Goal: Task Accomplishment & Management: Manage account settings

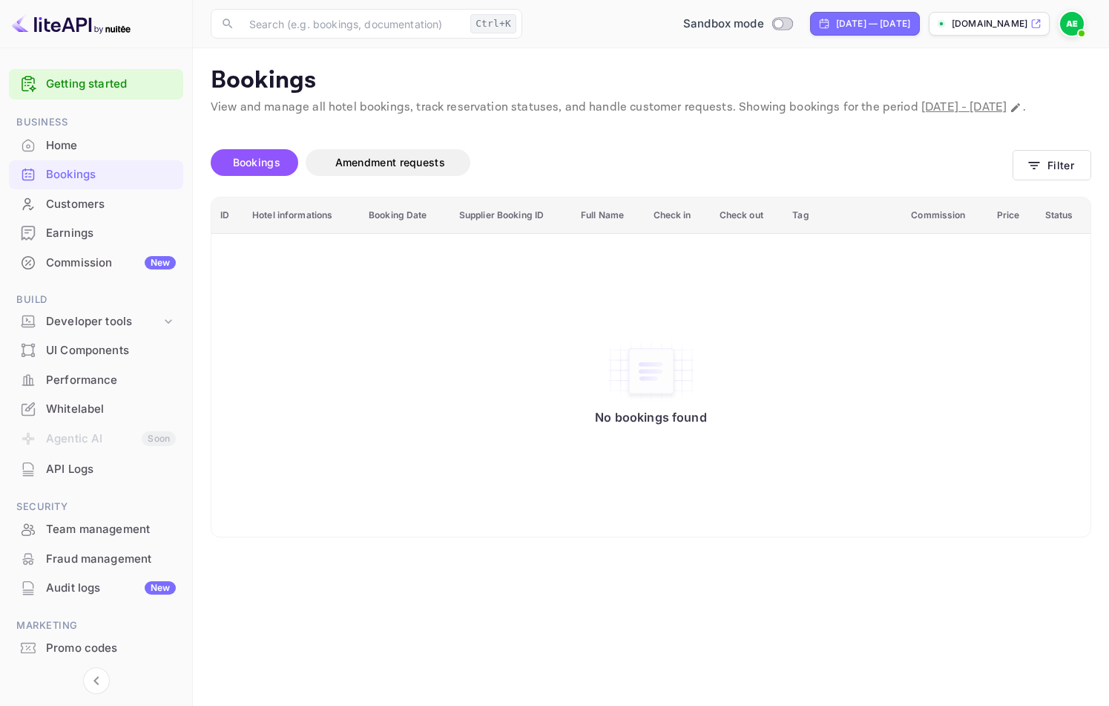
click at [66, 467] on div "API Logs" at bounding box center [111, 469] width 130 height 17
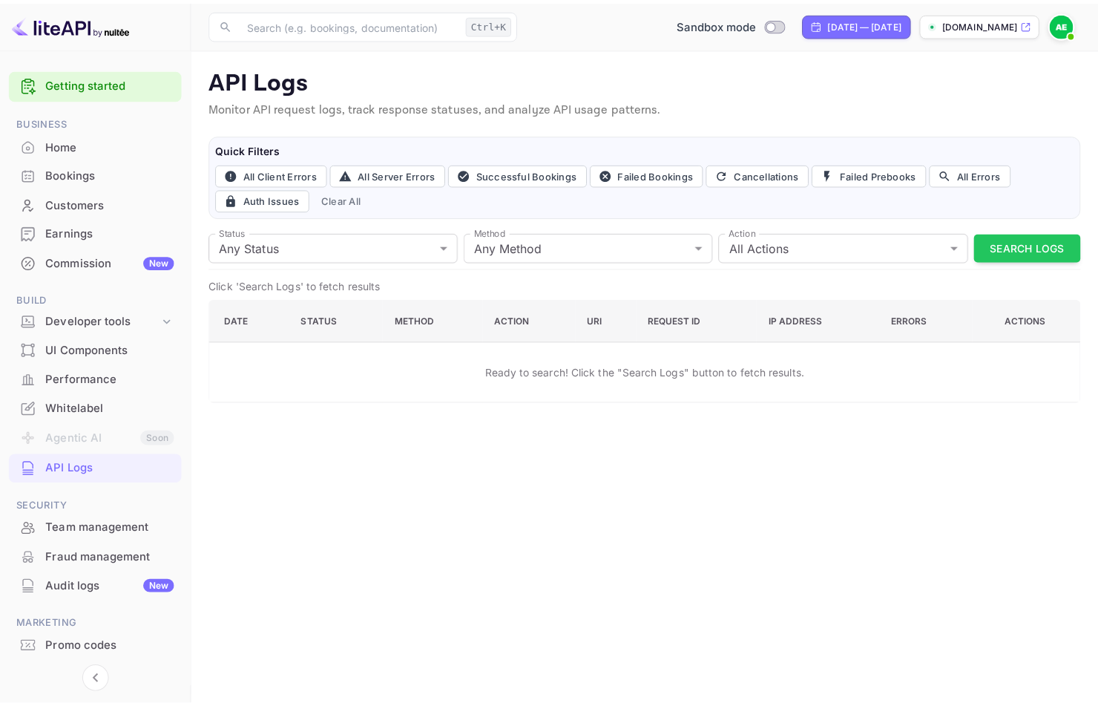
scroll to position [39, 0]
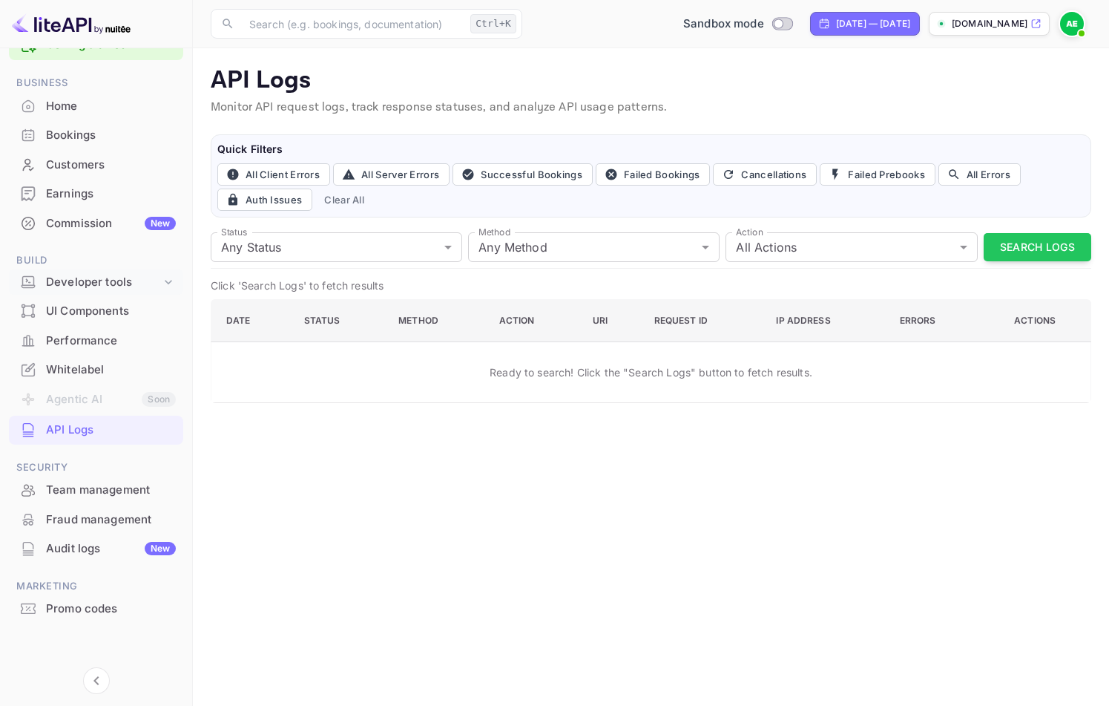
click at [111, 280] on div "Developer tools" at bounding box center [103, 282] width 115 height 17
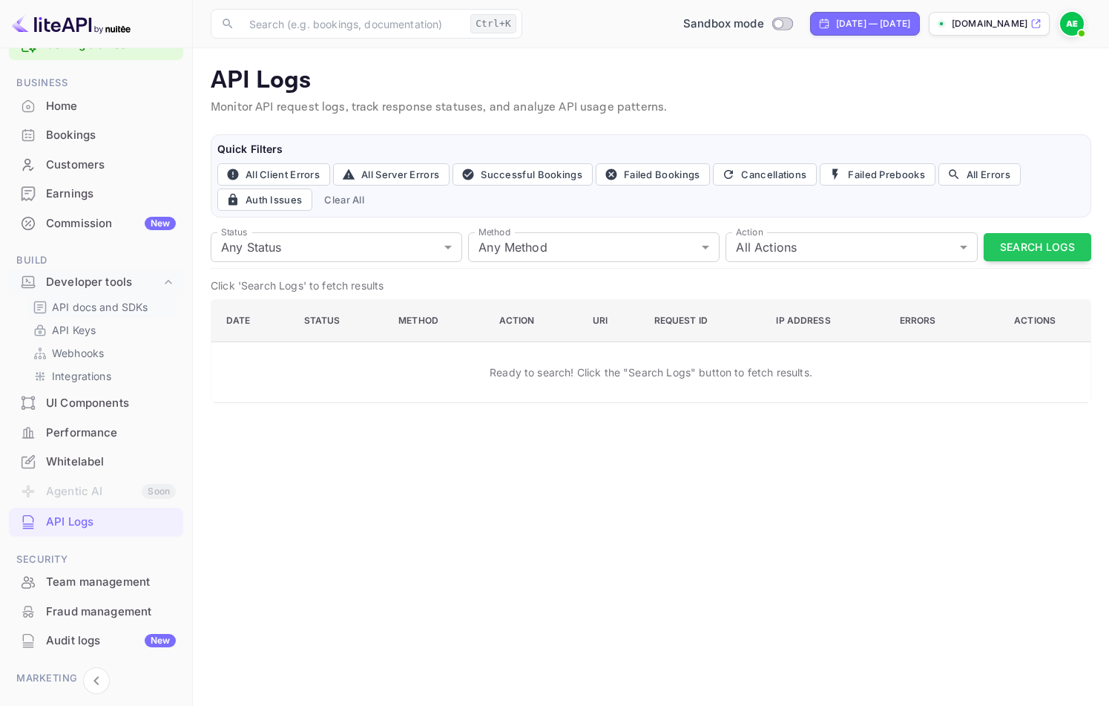
click at [101, 315] on div "API docs and SDKs" at bounding box center [102, 307] width 151 height 22
click at [767, 24] on input "Switch to Production mode" at bounding box center [779, 24] width 30 height 10
checkbox input "true"
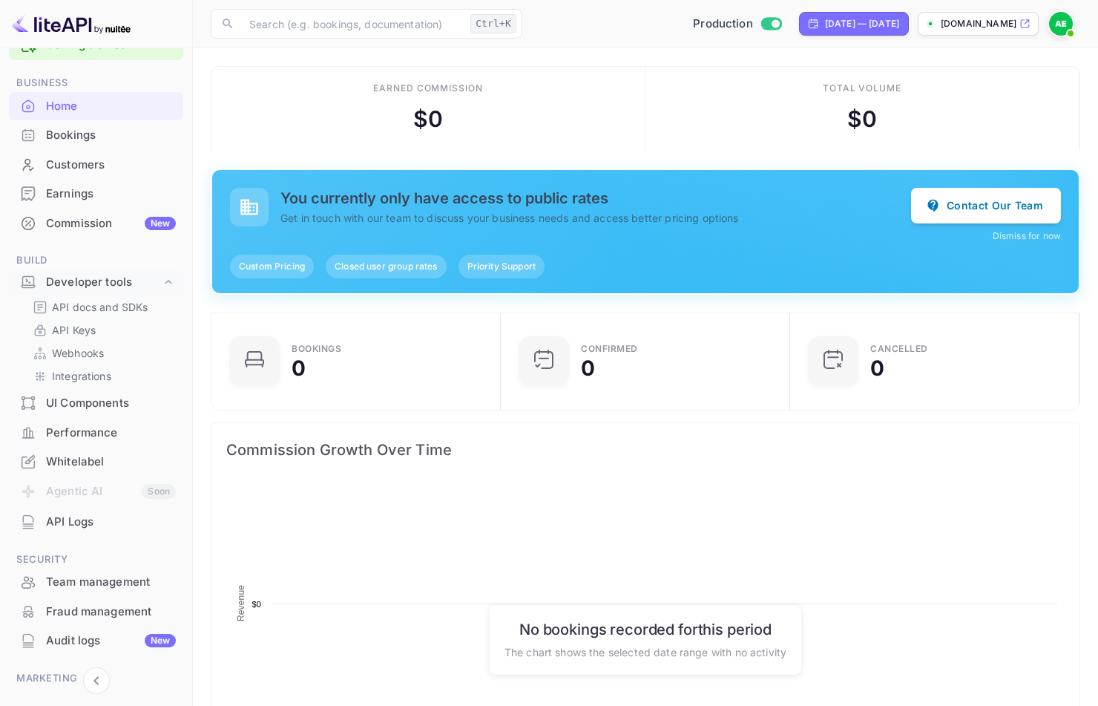
scroll to position [230, 269]
click at [1058, 20] on img at bounding box center [1061, 24] width 24 height 24
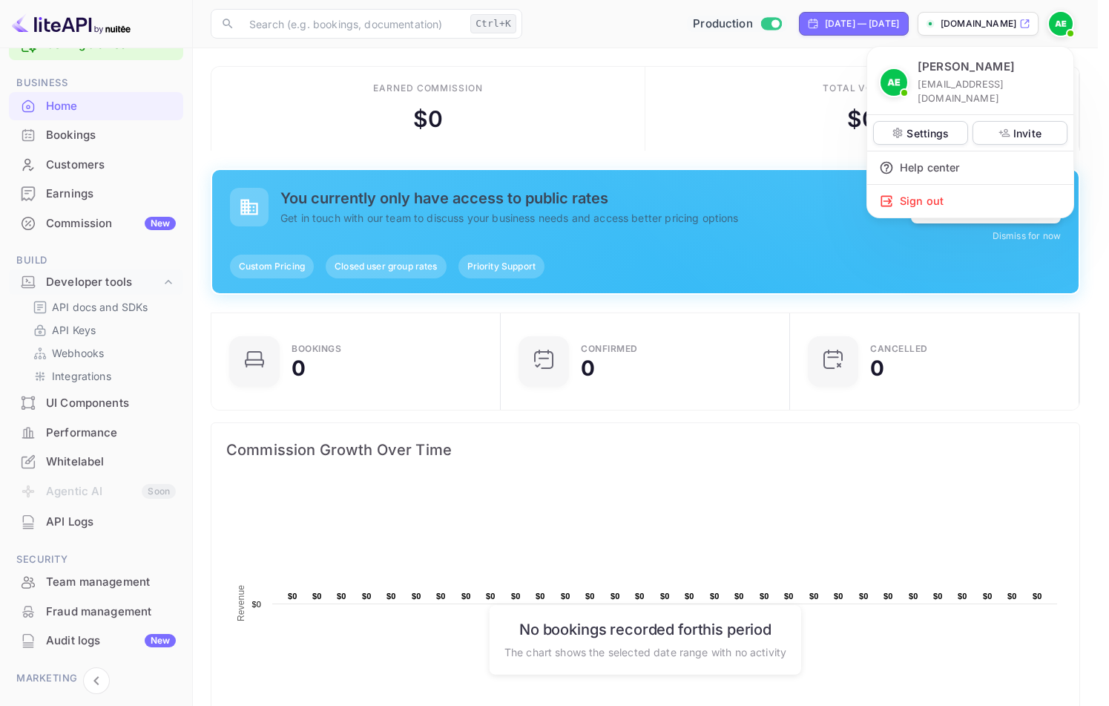
click at [250, 104] on div at bounding box center [554, 353] width 1109 height 706
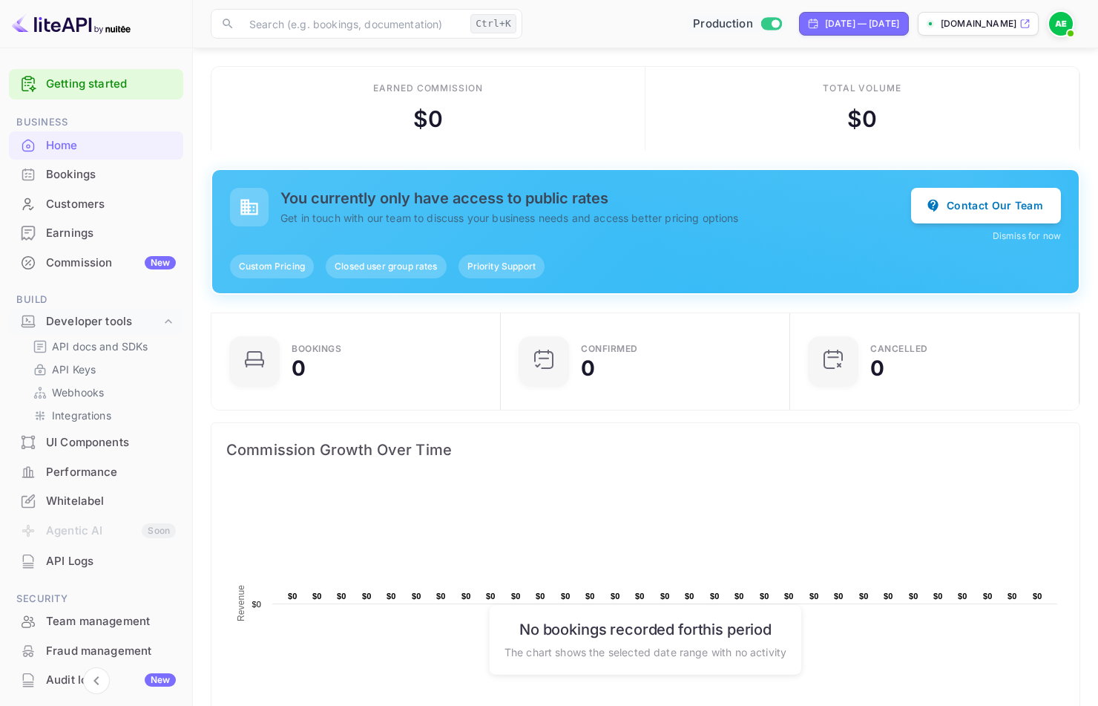
scroll to position [590, 0]
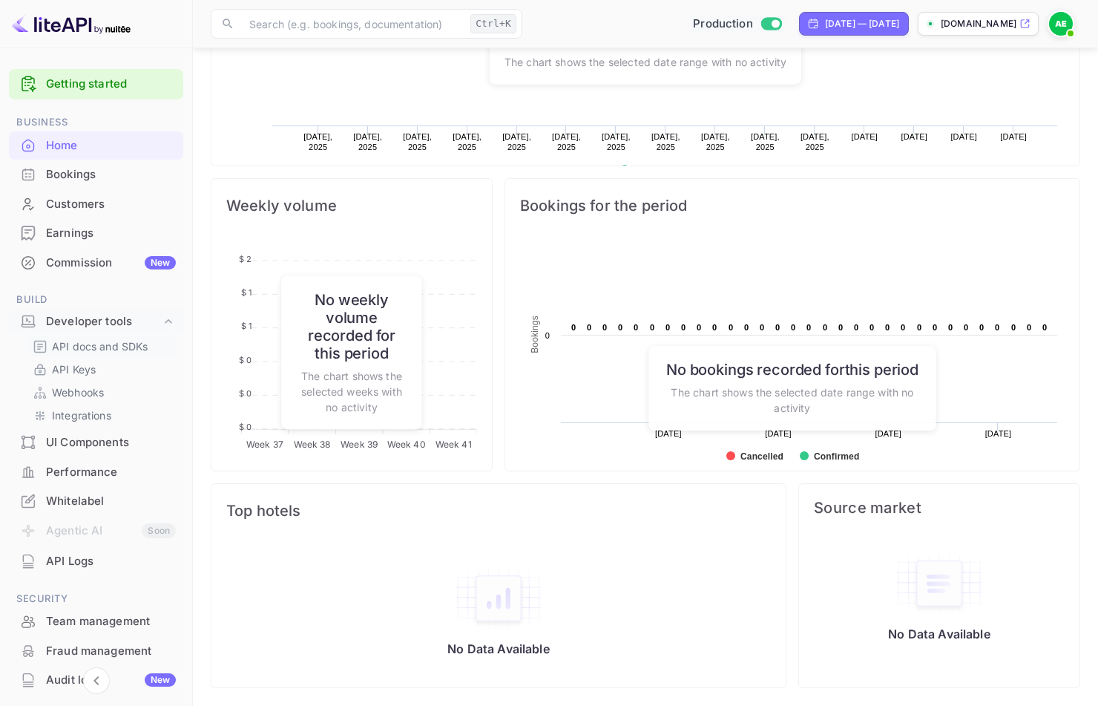
click at [119, 344] on p "API docs and SDKs" at bounding box center [100, 346] width 96 height 16
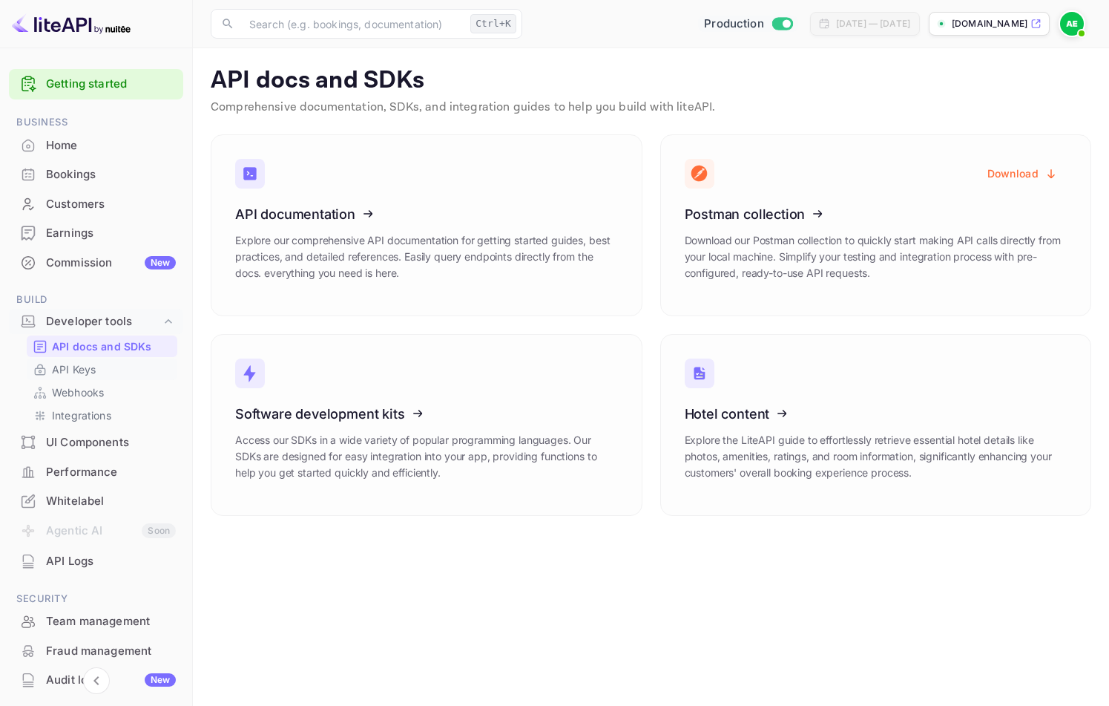
click at [77, 375] on p "API Keys" at bounding box center [74, 369] width 44 height 16
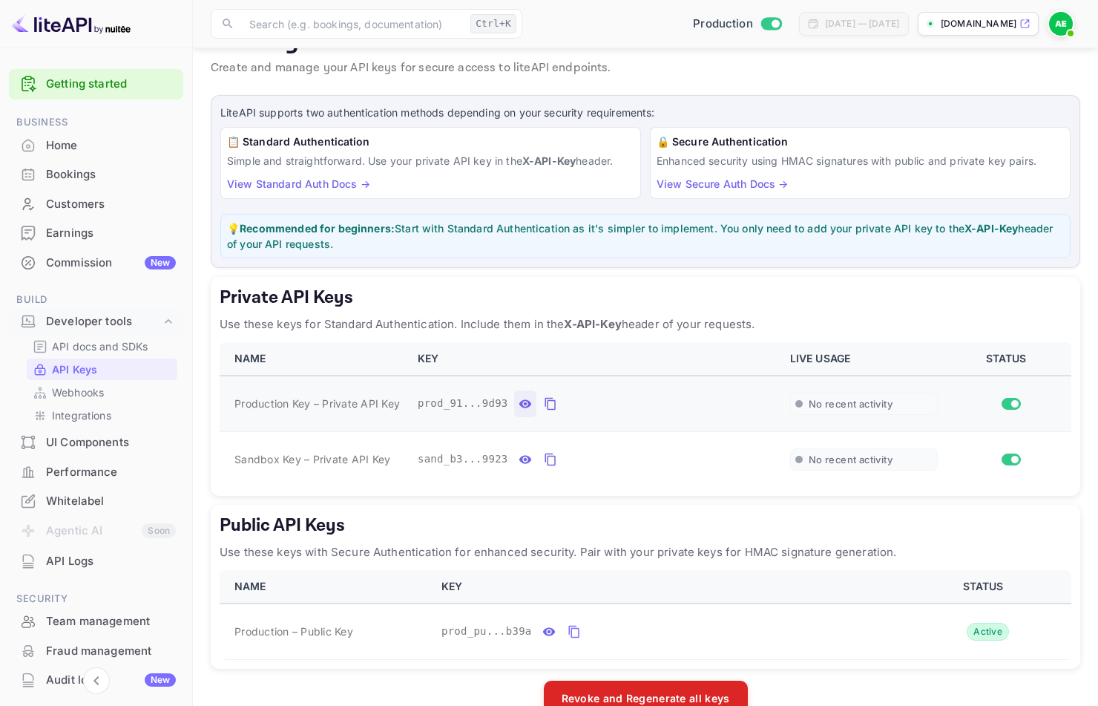
scroll to position [73, 0]
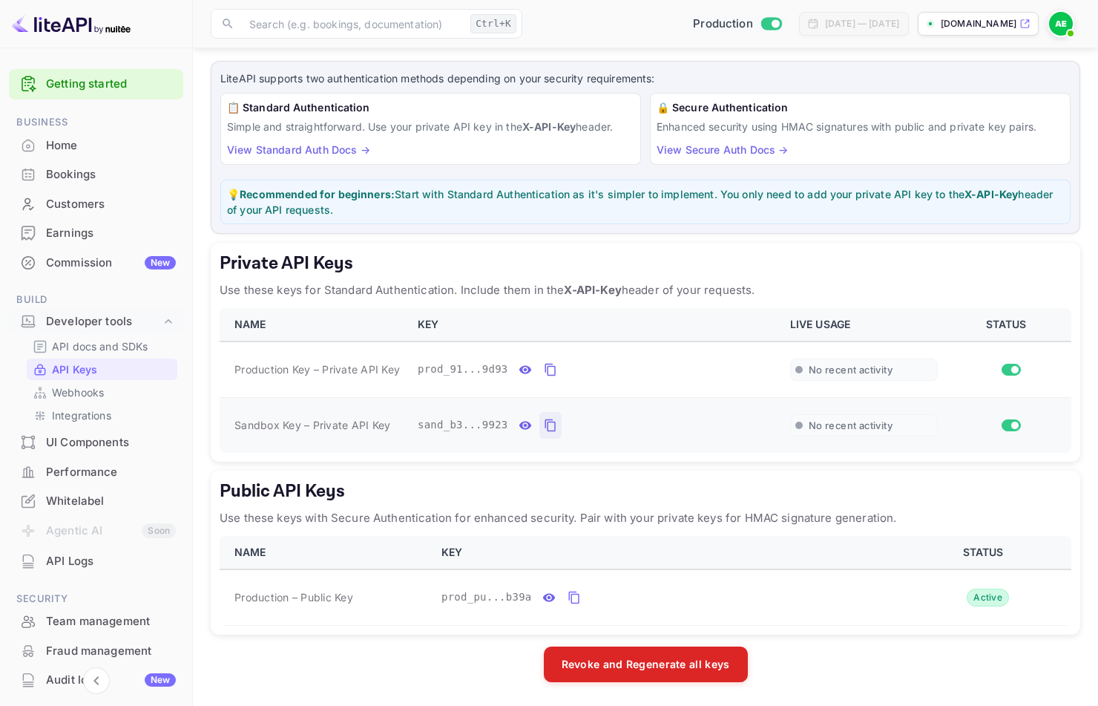
click at [552, 425] on icon "private api keys table" at bounding box center [550, 425] width 13 height 18
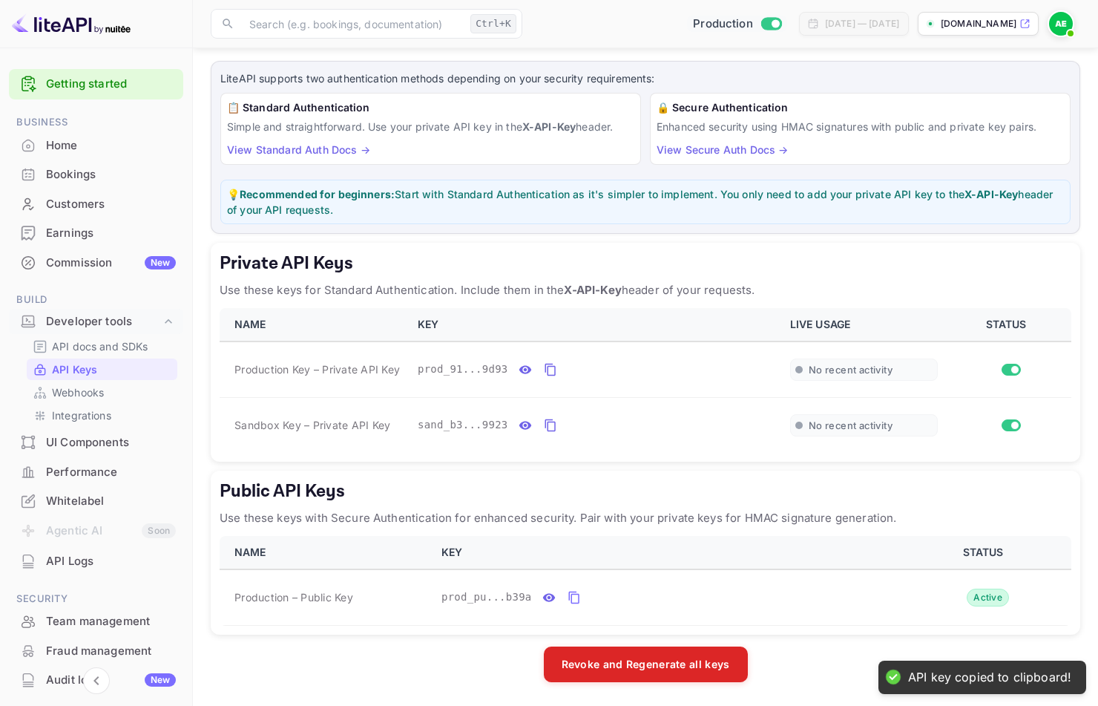
scroll to position [0, 0]
